Goal: Task Accomplishment & Management: Manage account settings

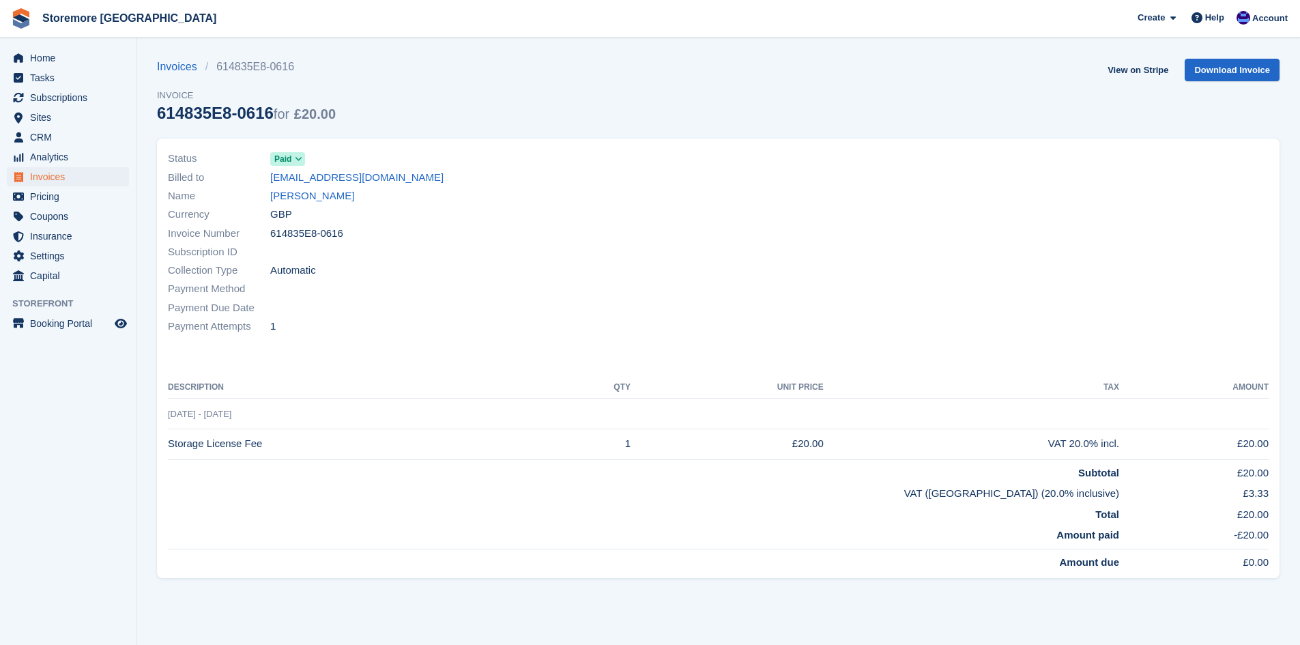
click at [982, 70] on div "Invoices 614835E8-0616 Invoice 614835E8-0616 for £20.00 View on Stripe Download…" at bounding box center [718, 99] width 1122 height 80
click at [932, 166] on div at bounding box center [997, 242] width 559 height 203
click at [74, 96] on span "Subscriptions" at bounding box center [71, 97] width 82 height 19
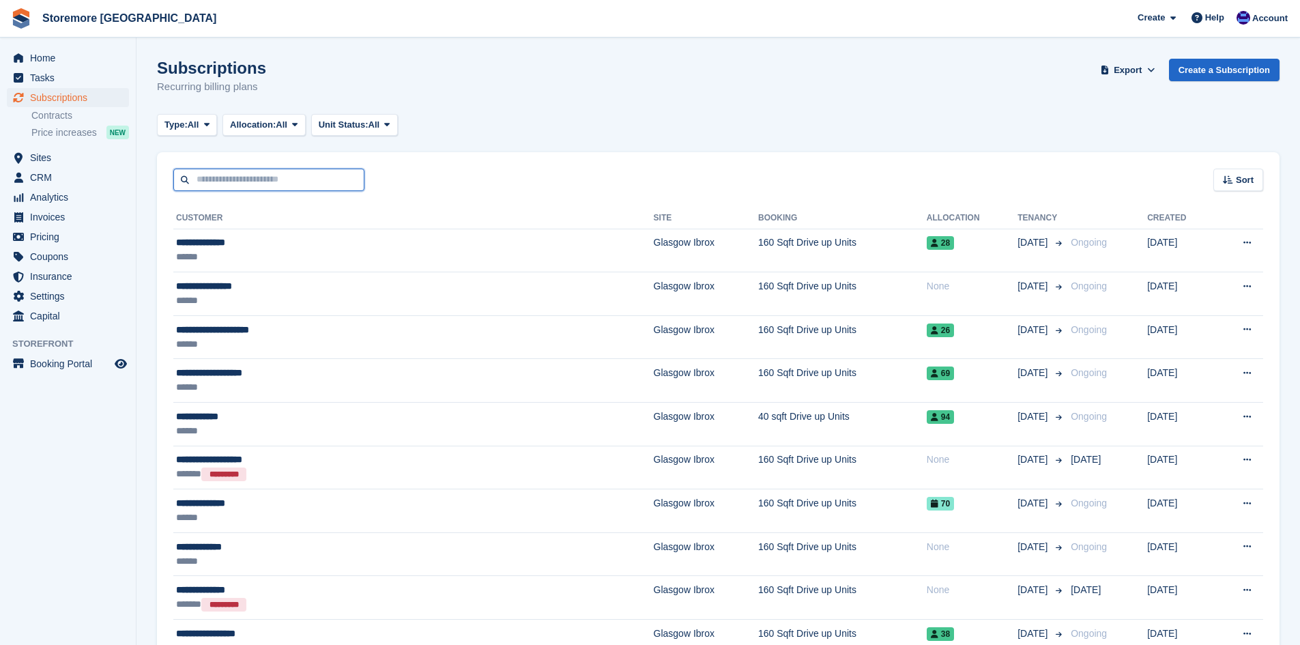
click at [235, 174] on input "text" at bounding box center [268, 180] width 191 height 23
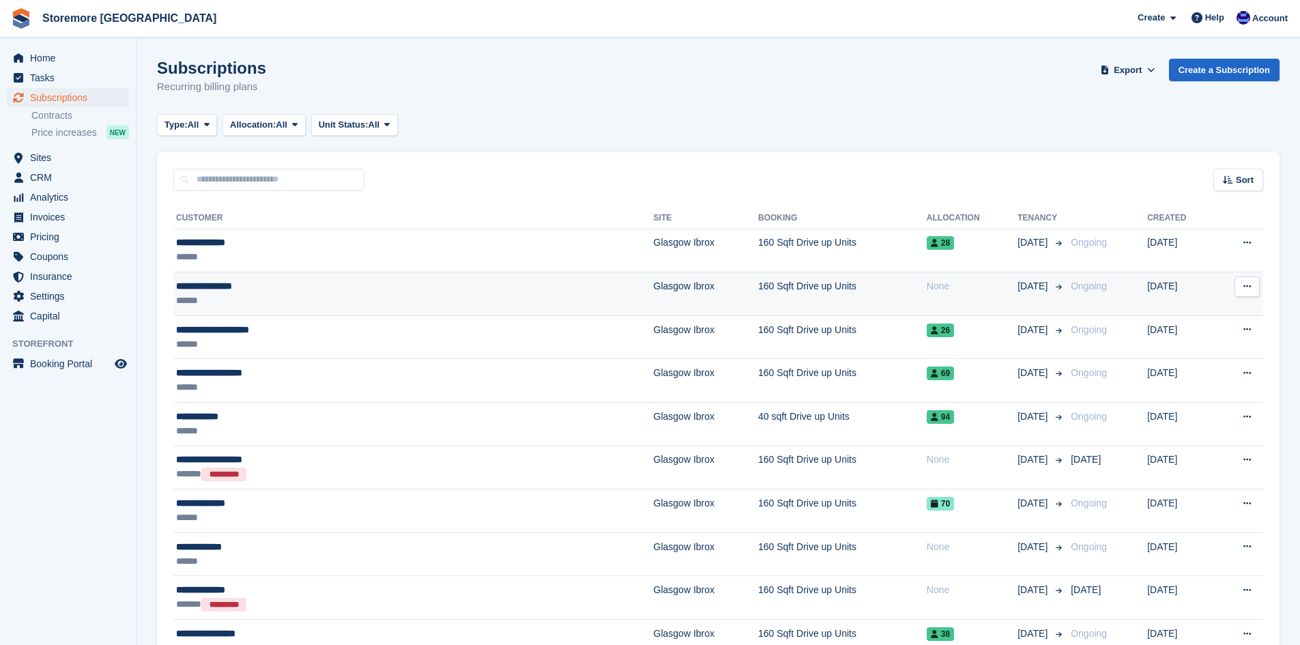
click at [336, 278] on td "**********" at bounding box center [413, 294] width 480 height 44
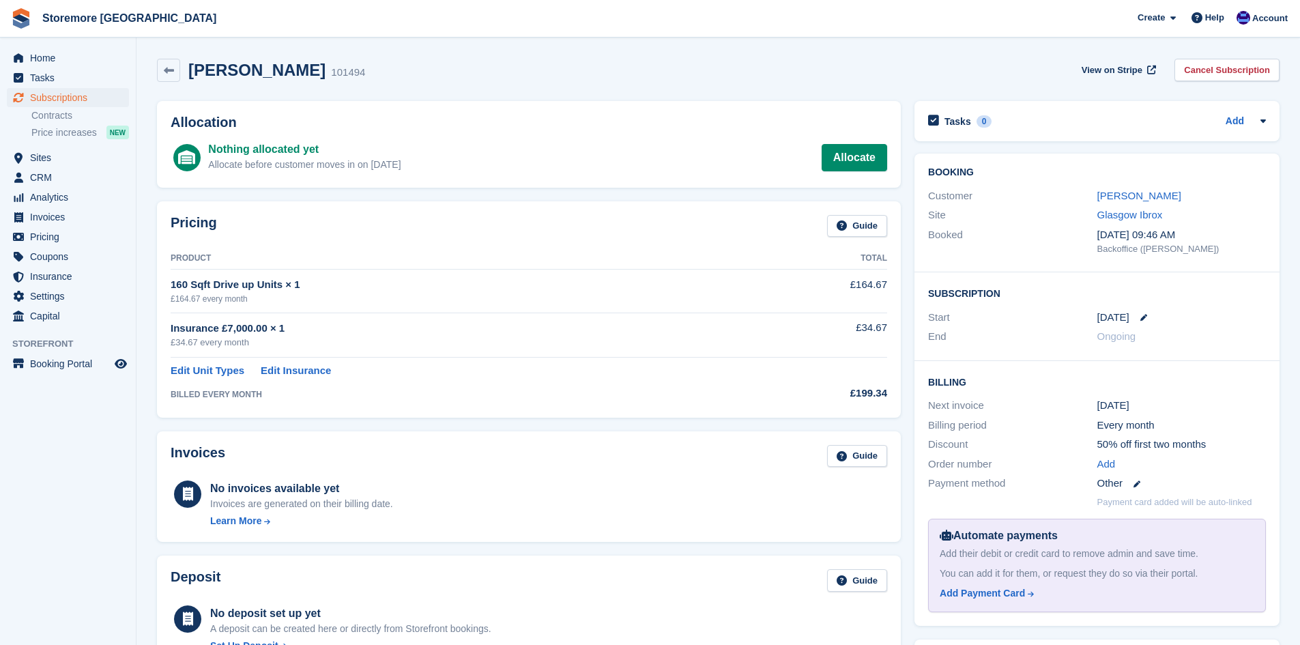
click at [1143, 317] on icon at bounding box center [1143, 317] width 7 height 7
select select "*"
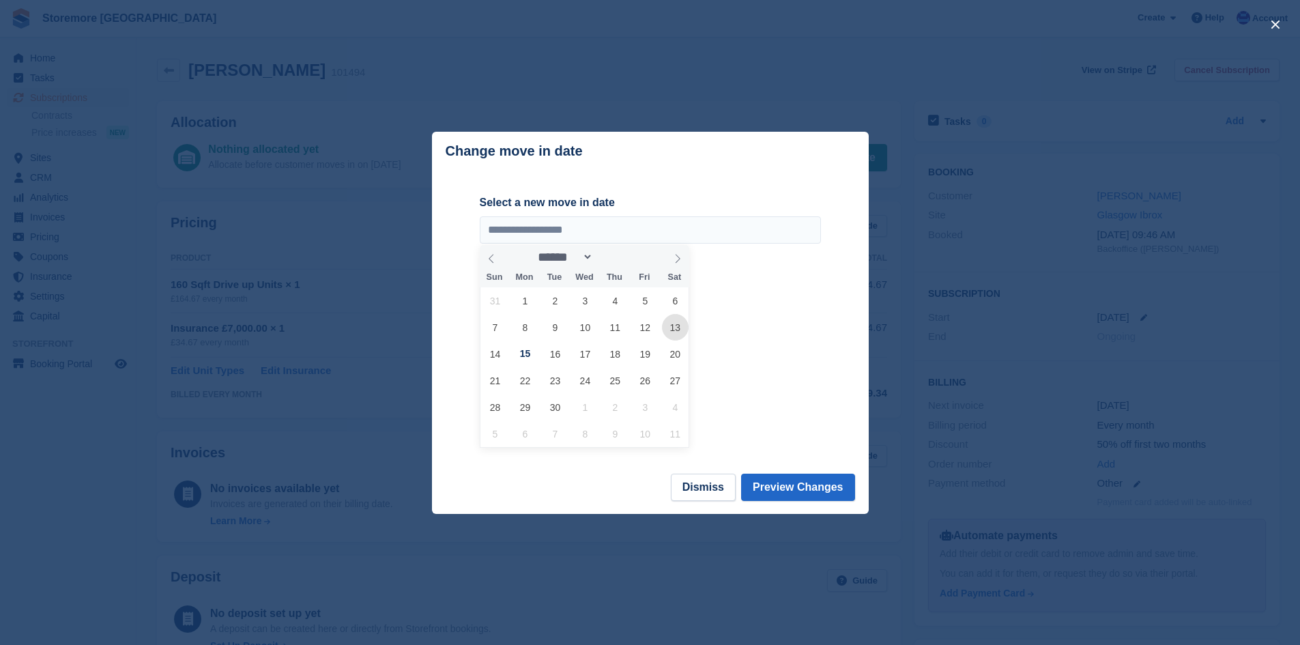
click at [673, 331] on span "13" at bounding box center [675, 327] width 27 height 27
type input "**********"
click at [808, 492] on button "Preview Changes" at bounding box center [798, 486] width 114 height 27
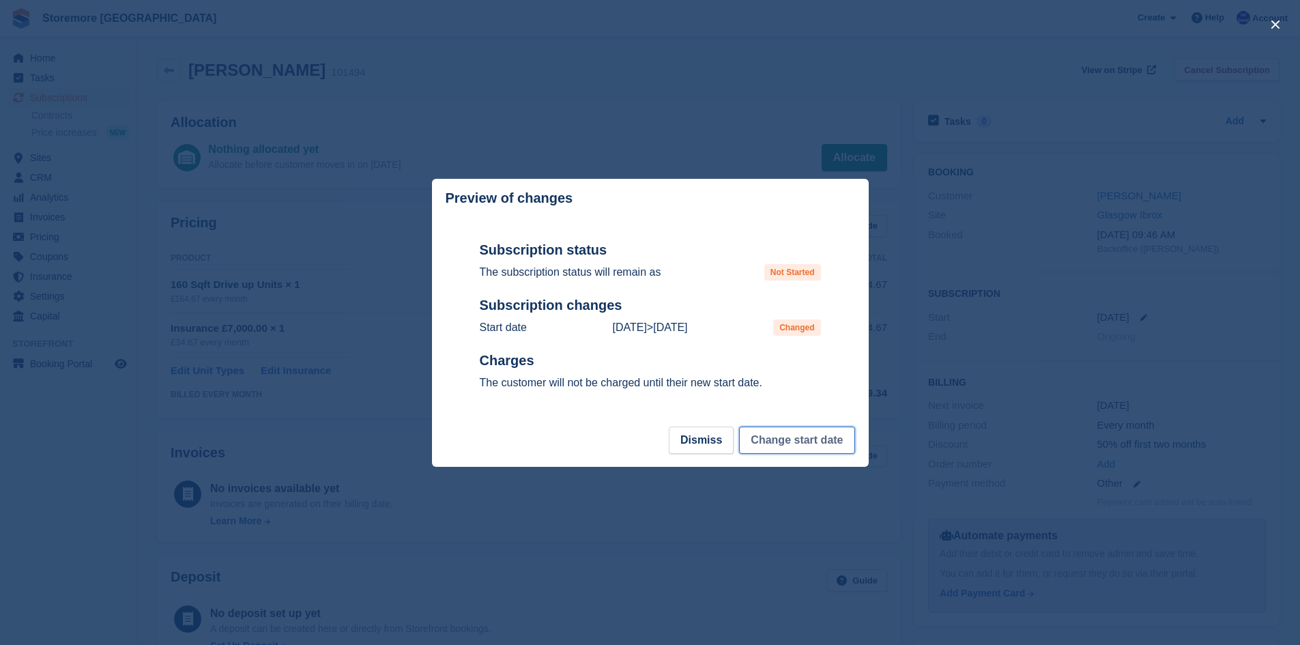
click at [824, 441] on button "Change start date" at bounding box center [796, 439] width 115 height 27
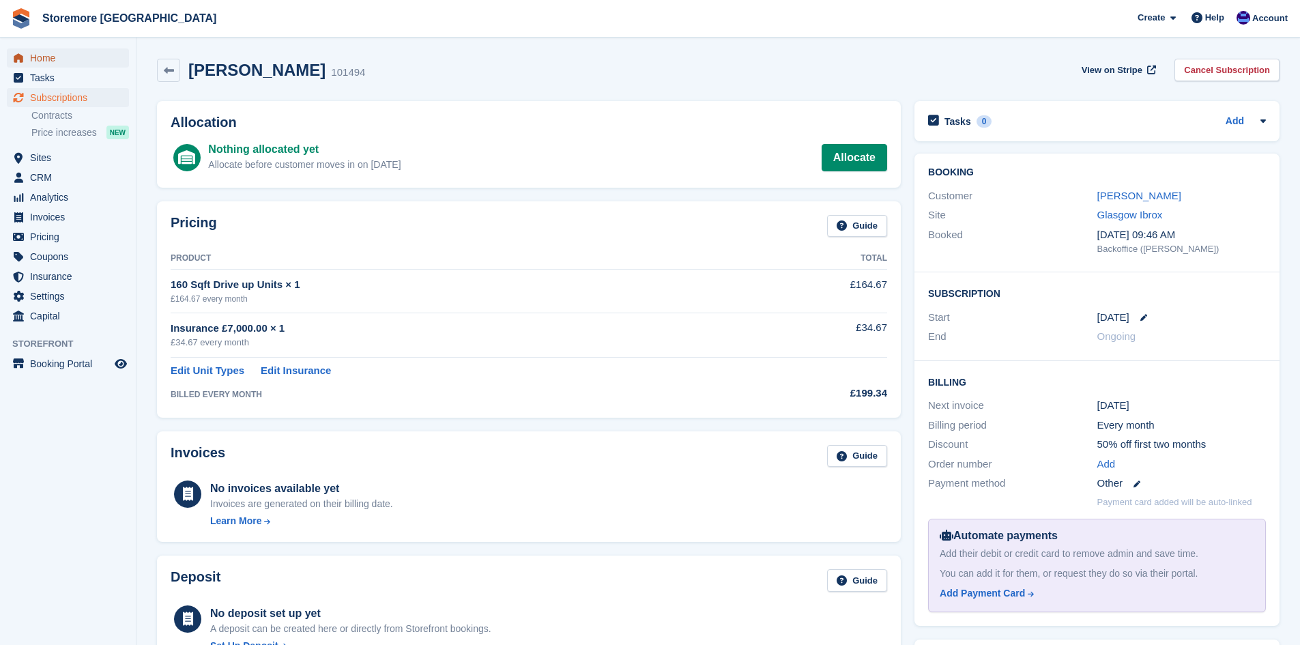
click at [104, 57] on span "Home" at bounding box center [71, 57] width 82 height 19
